Goal: Find specific page/section: Find specific page/section

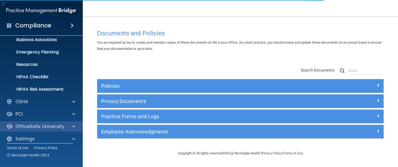
scroll to position [47, 0]
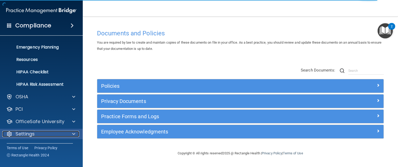
click at [74, 133] on span at bounding box center [73, 134] width 3 height 6
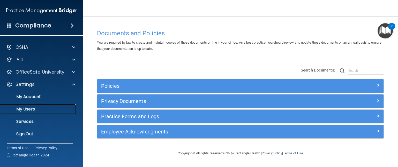
click at [38, 113] on link "My Users" at bounding box center [35, 109] width 81 height 10
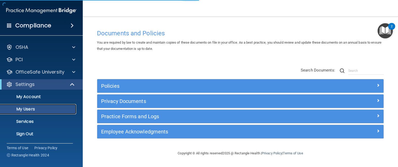
scroll to position [10, 0]
click at [48, 109] on p "My Users" at bounding box center [38, 109] width 71 height 5
select select "20"
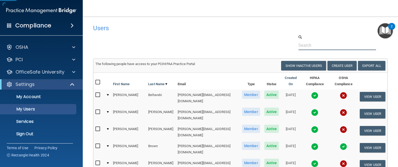
click at [331, 41] on input "text" at bounding box center [337, 46] width 78 height 10
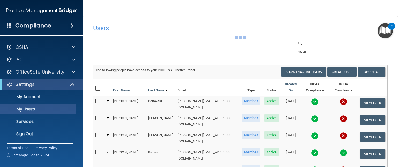
type input "[PERSON_NAME]"
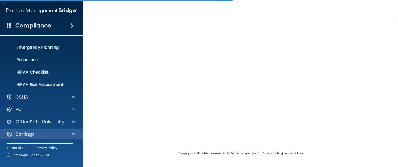
scroll to position [47, 0]
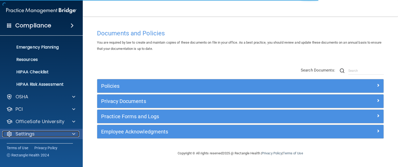
click at [41, 133] on div "Settings" at bounding box center [34, 134] width 64 height 6
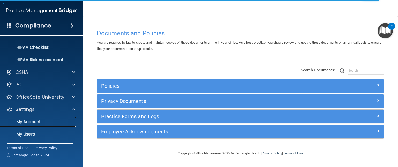
click at [49, 122] on p "My Account" at bounding box center [38, 121] width 71 height 5
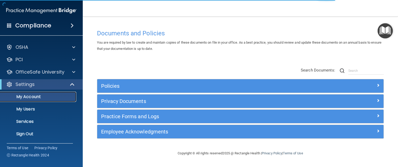
scroll to position [10, 0]
click at [47, 109] on p "My Users" at bounding box center [38, 109] width 71 height 5
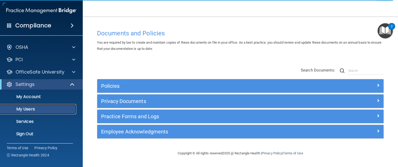
click at [47, 109] on p "My Users" at bounding box center [38, 109] width 71 height 5
select select "20"
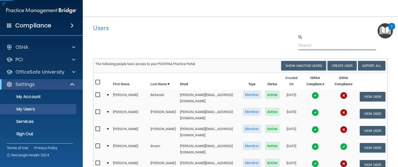
click at [342, 41] on input "text" at bounding box center [337, 46] width 78 height 10
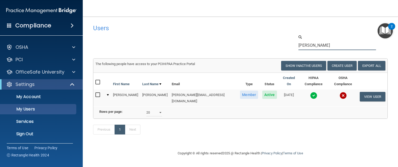
type input "martin"
click at [310, 92] on img at bounding box center [313, 95] width 7 height 7
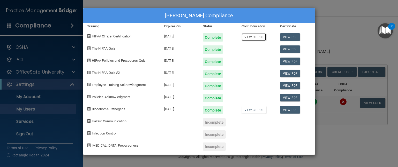
click at [250, 36] on link "View CE PDF" at bounding box center [254, 36] width 25 height 7
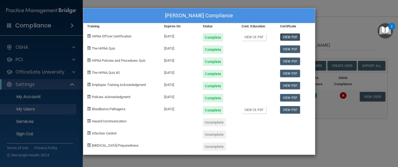
click at [293, 39] on link "View PDF" at bounding box center [290, 36] width 20 height 7
click at [255, 111] on link "View CE PDF" at bounding box center [254, 109] width 25 height 7
click at [291, 109] on link "View PDF" at bounding box center [290, 109] width 20 height 7
